Goal: Task Accomplishment & Management: Complete application form

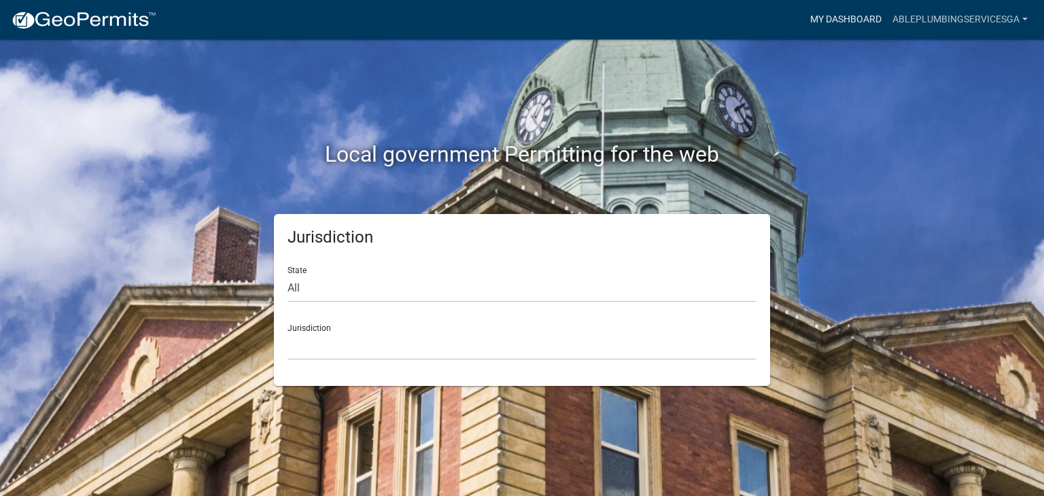
click at [858, 23] on link "My Dashboard" at bounding box center [846, 20] width 82 height 26
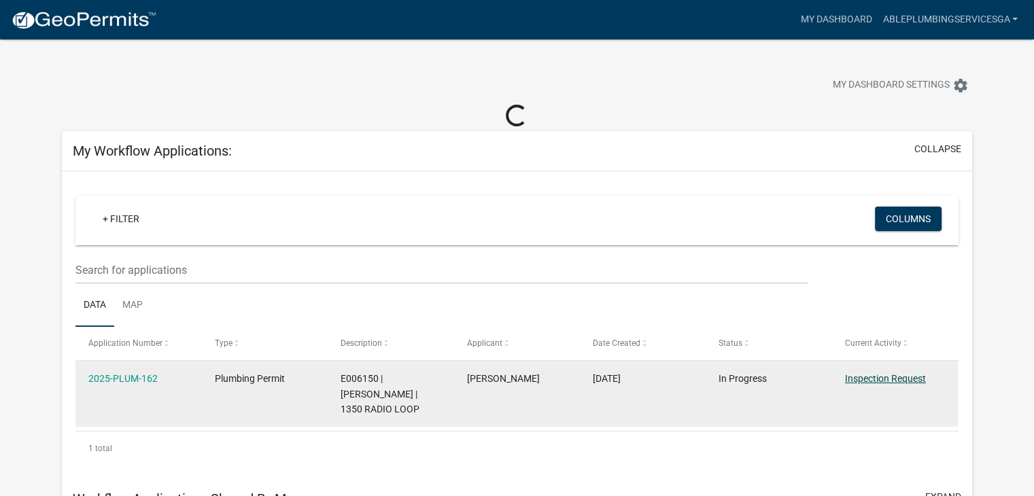
click at [900, 380] on link "Inspection Request" at bounding box center [885, 378] width 81 height 11
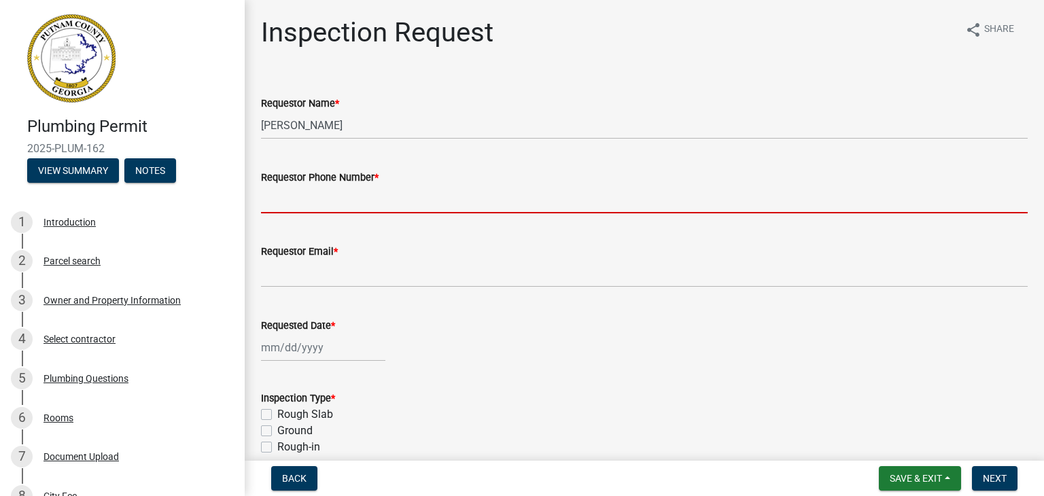
click at [367, 198] on input "Requestor Phone Number *" at bounding box center [644, 200] width 766 height 28
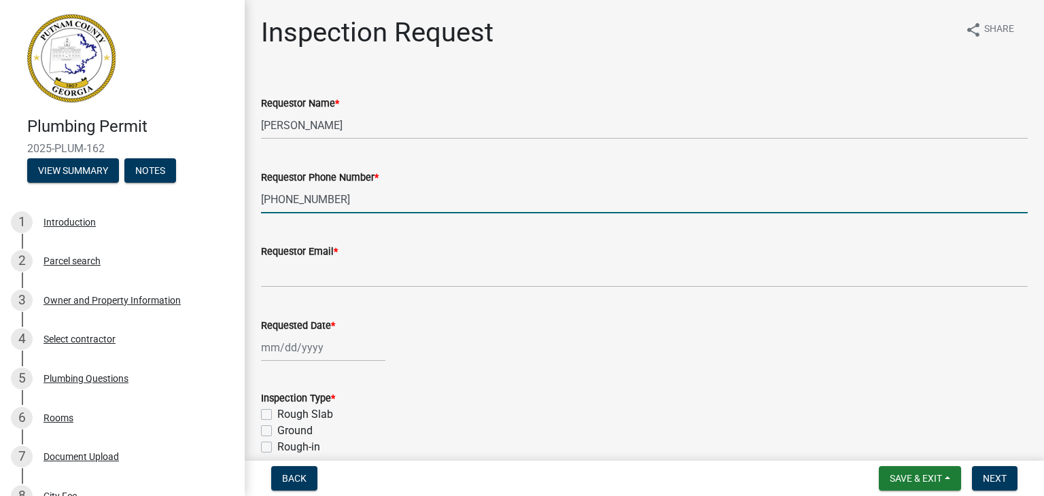
type input "[PHONE_NUMBER]"
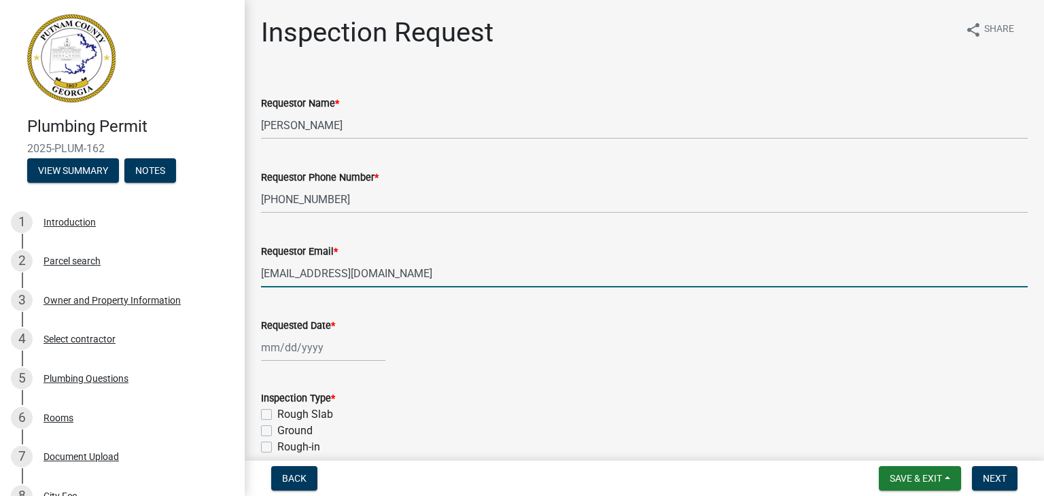
type input "[EMAIL_ADDRESS][DOMAIN_NAME]"
click at [266, 344] on div at bounding box center [323, 348] width 124 height 28
select select "8"
select select "2025"
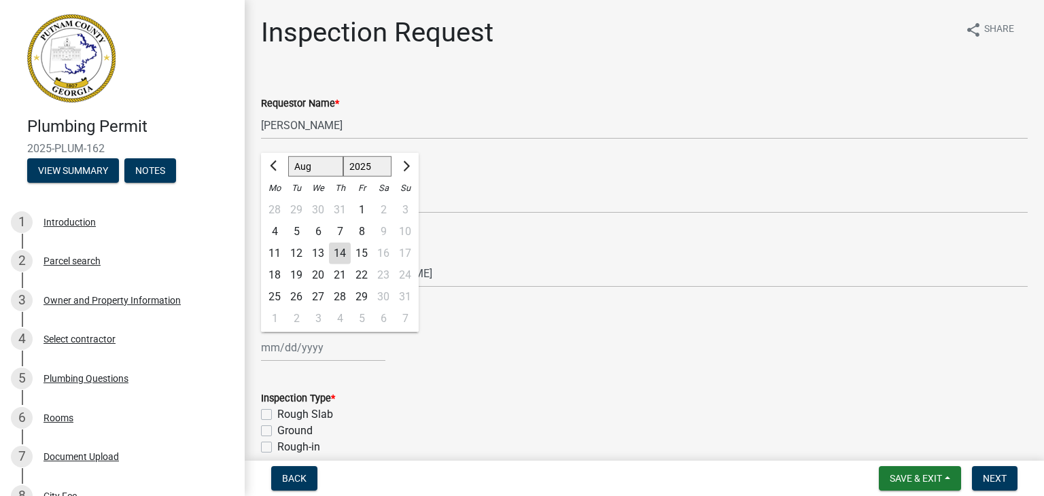
click at [368, 253] on div "15" at bounding box center [362, 254] width 22 height 22
type input "[DATE]"
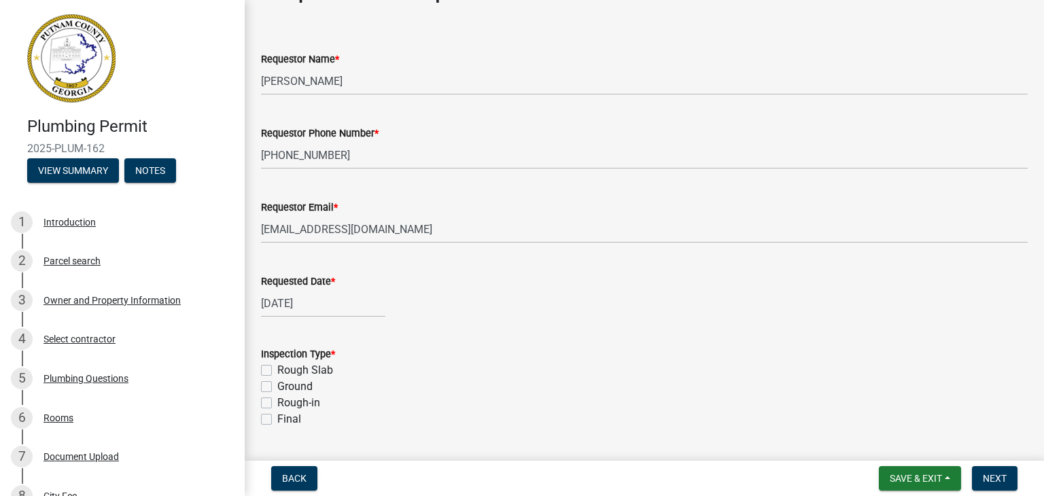
scroll to position [68, 0]
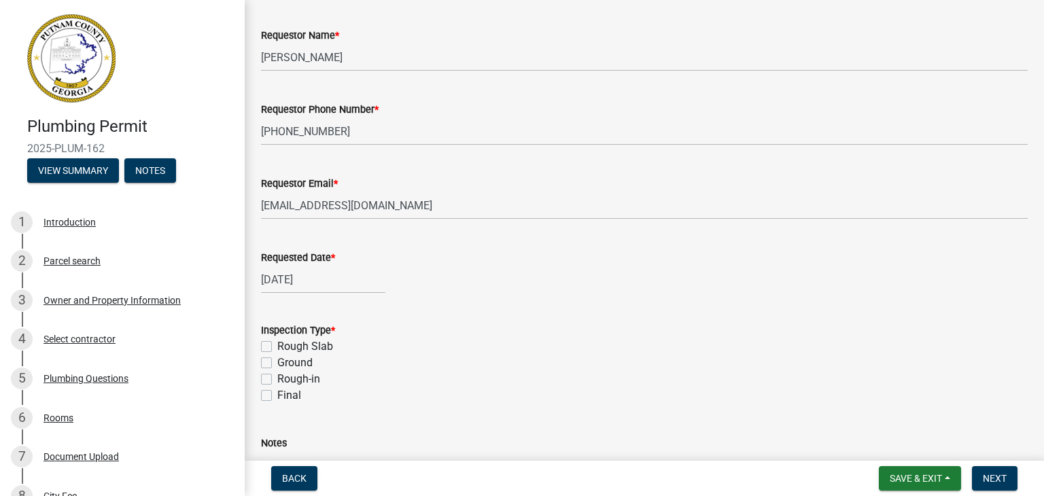
click at [277, 343] on label "Rough Slab" at bounding box center [305, 346] width 56 height 16
click at [277, 343] on input "Rough Slab" at bounding box center [281, 342] width 9 height 9
checkbox input "true"
checkbox input "false"
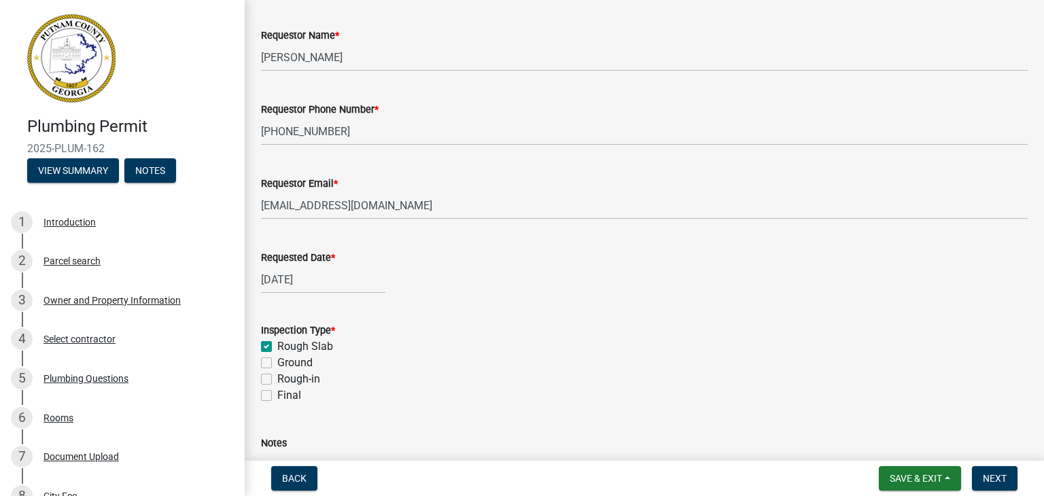
checkbox input "false"
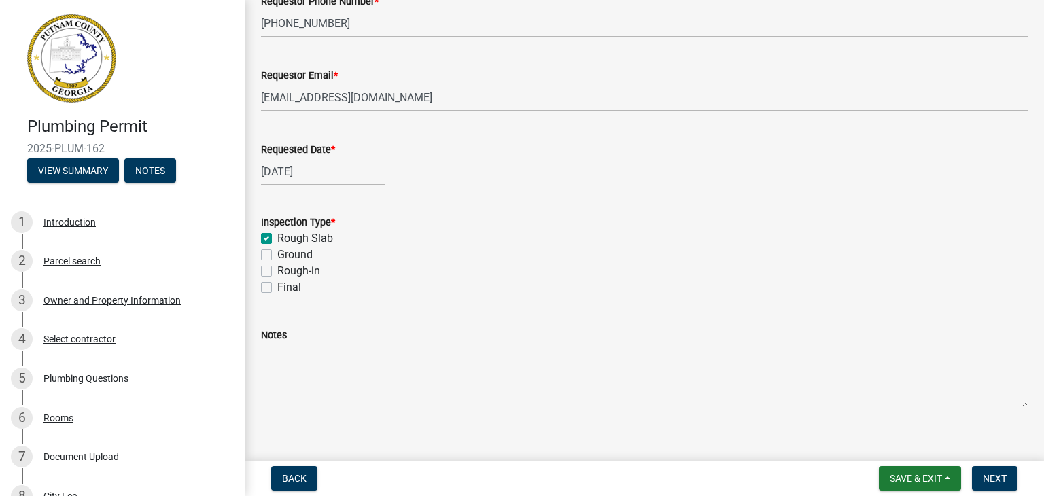
scroll to position [192, 0]
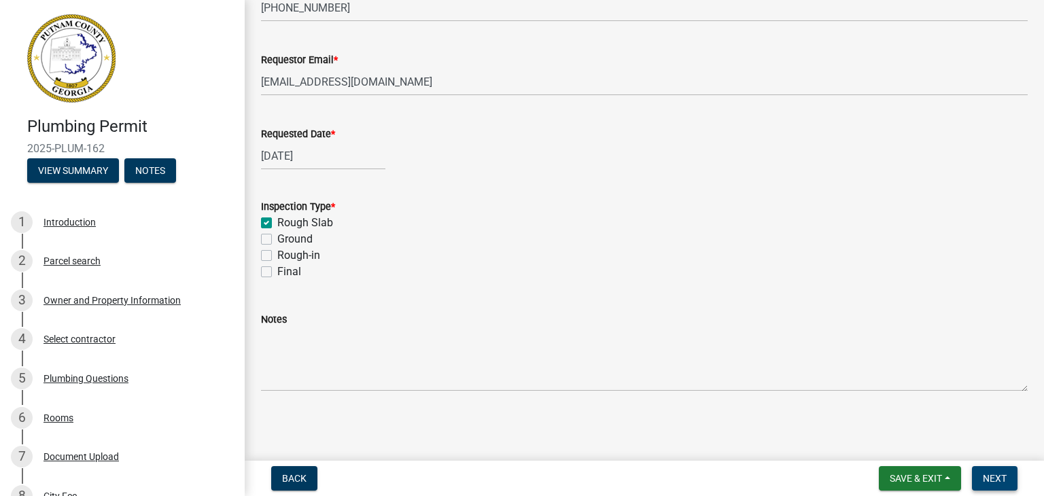
click at [997, 478] on span "Next" at bounding box center [995, 478] width 24 height 11
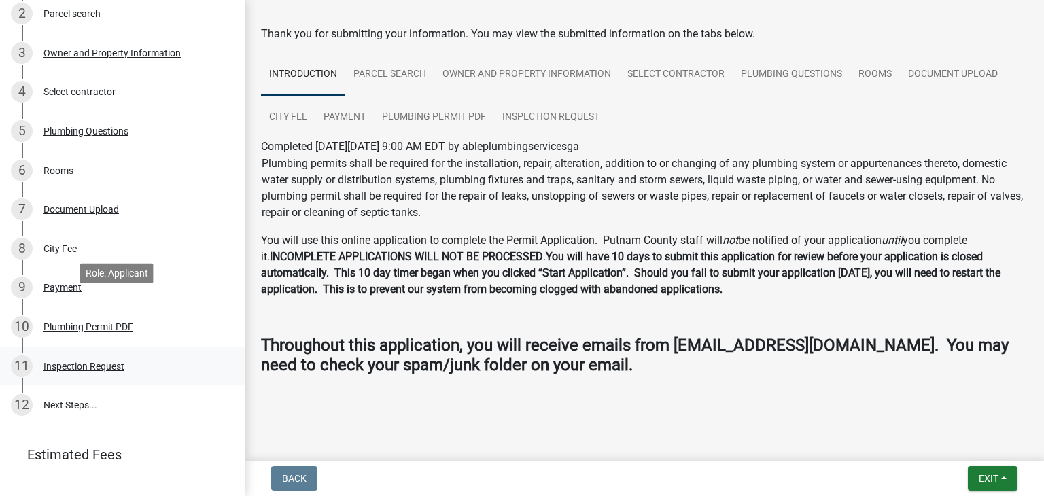
scroll to position [302, 0]
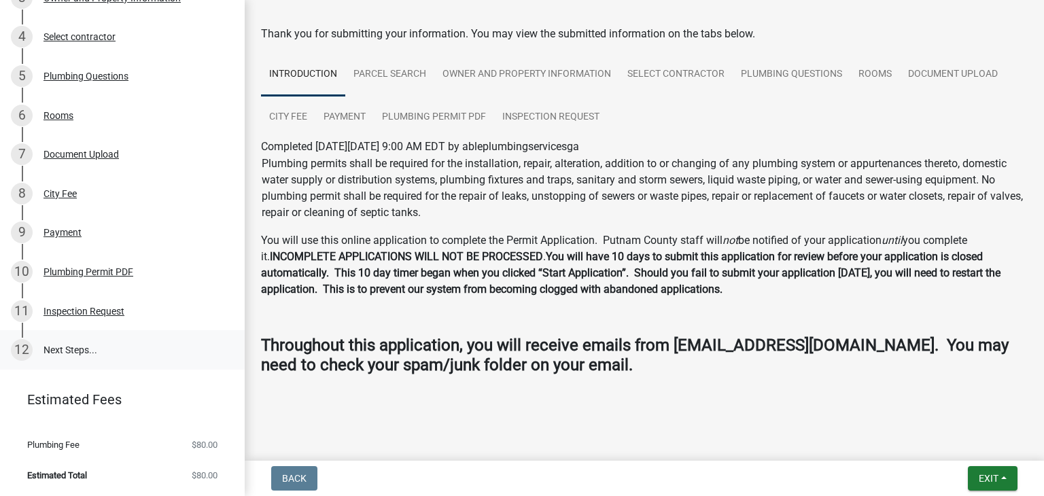
click at [90, 344] on link "12 Next Steps..." at bounding box center [122, 349] width 245 height 39
